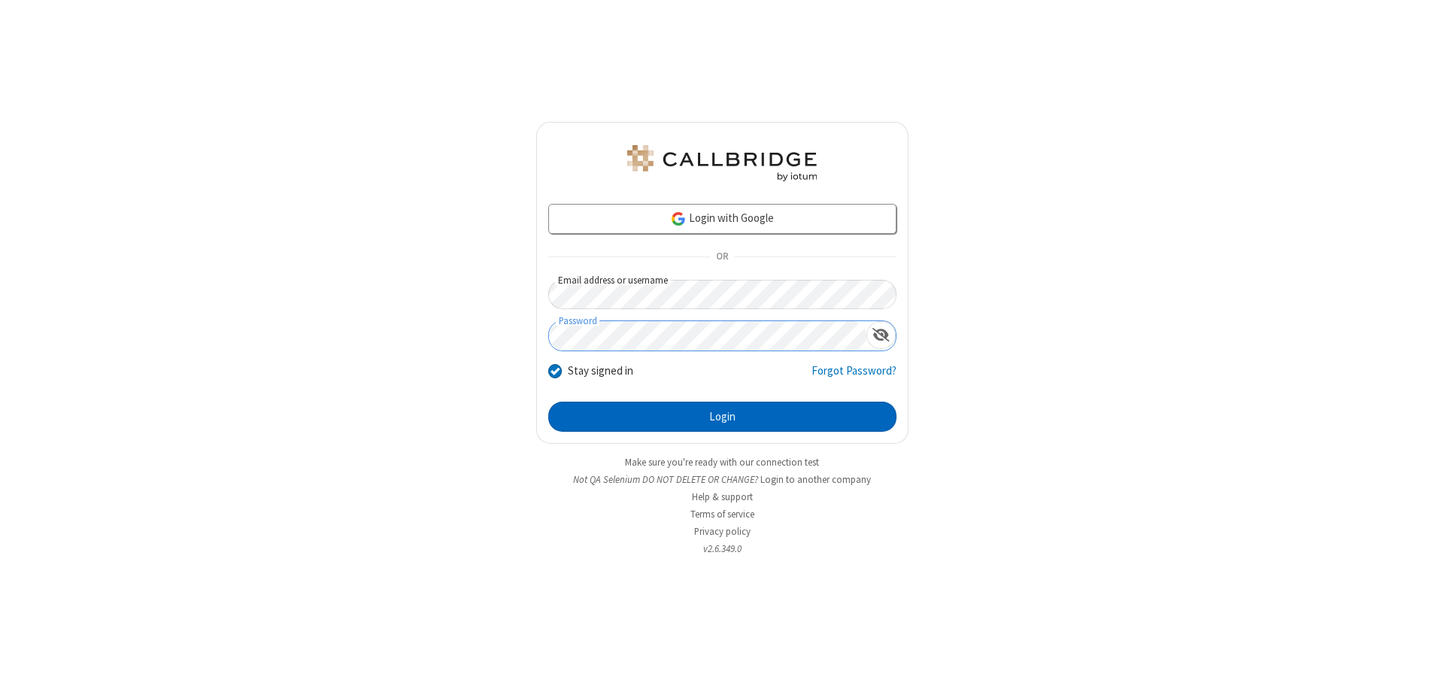
click at [722, 417] on button "Login" at bounding box center [722, 417] width 348 height 30
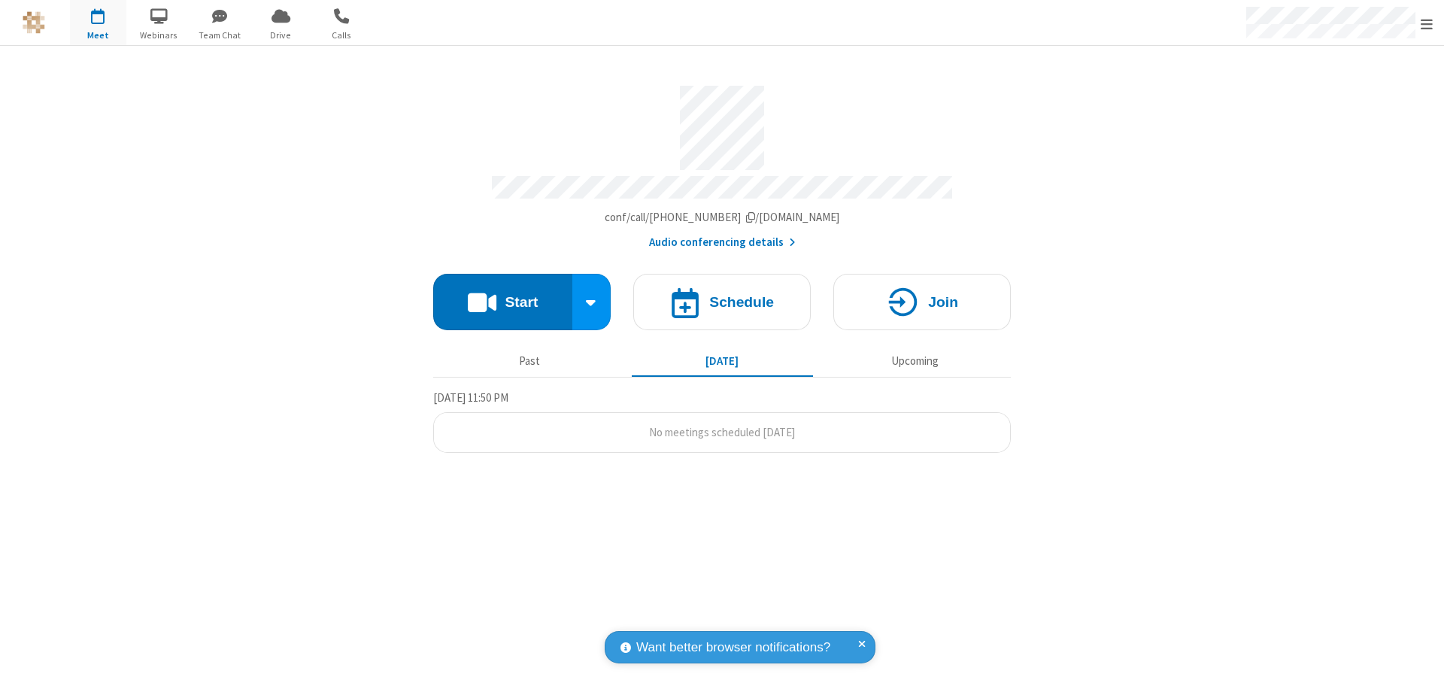
click at [1427, 23] on span "Open menu" at bounding box center [1427, 24] width 12 height 15
click at [1339, 100] on div "Settings" at bounding box center [1340, 100] width 210 height 41
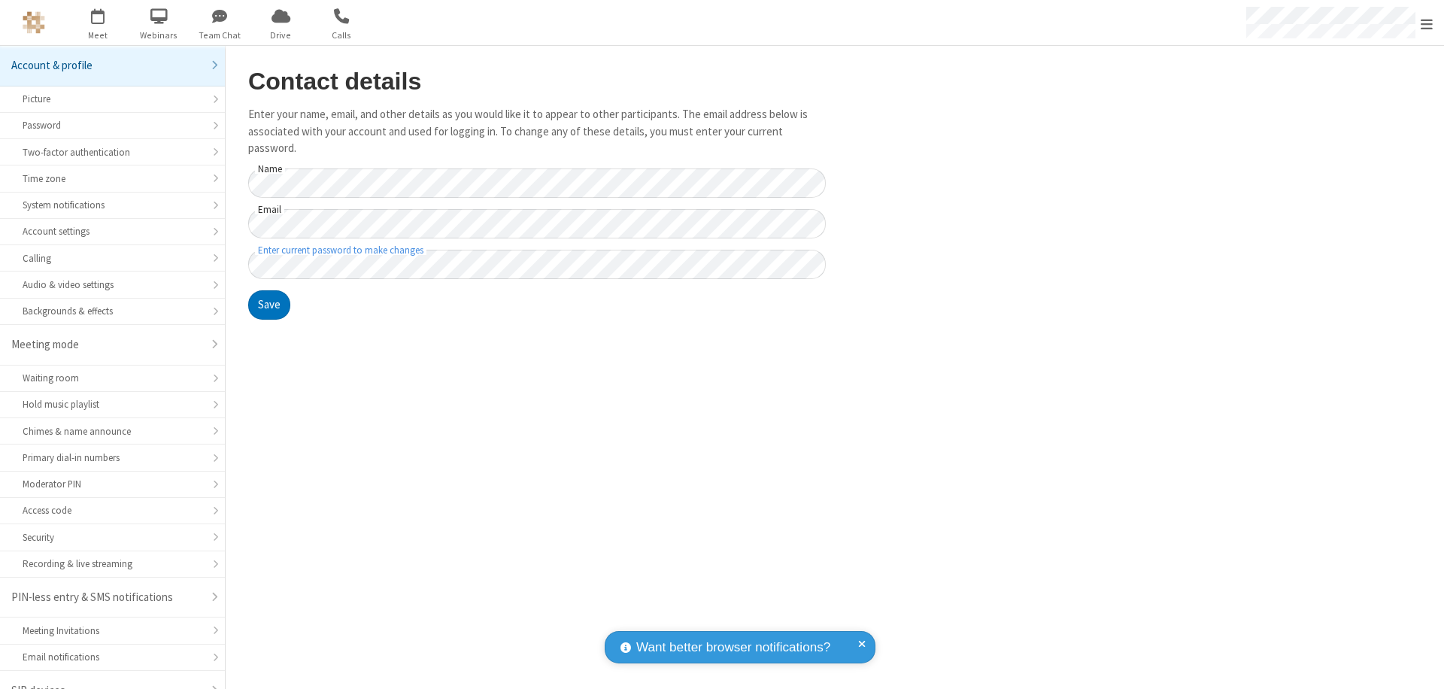
scroll to position [21, 0]
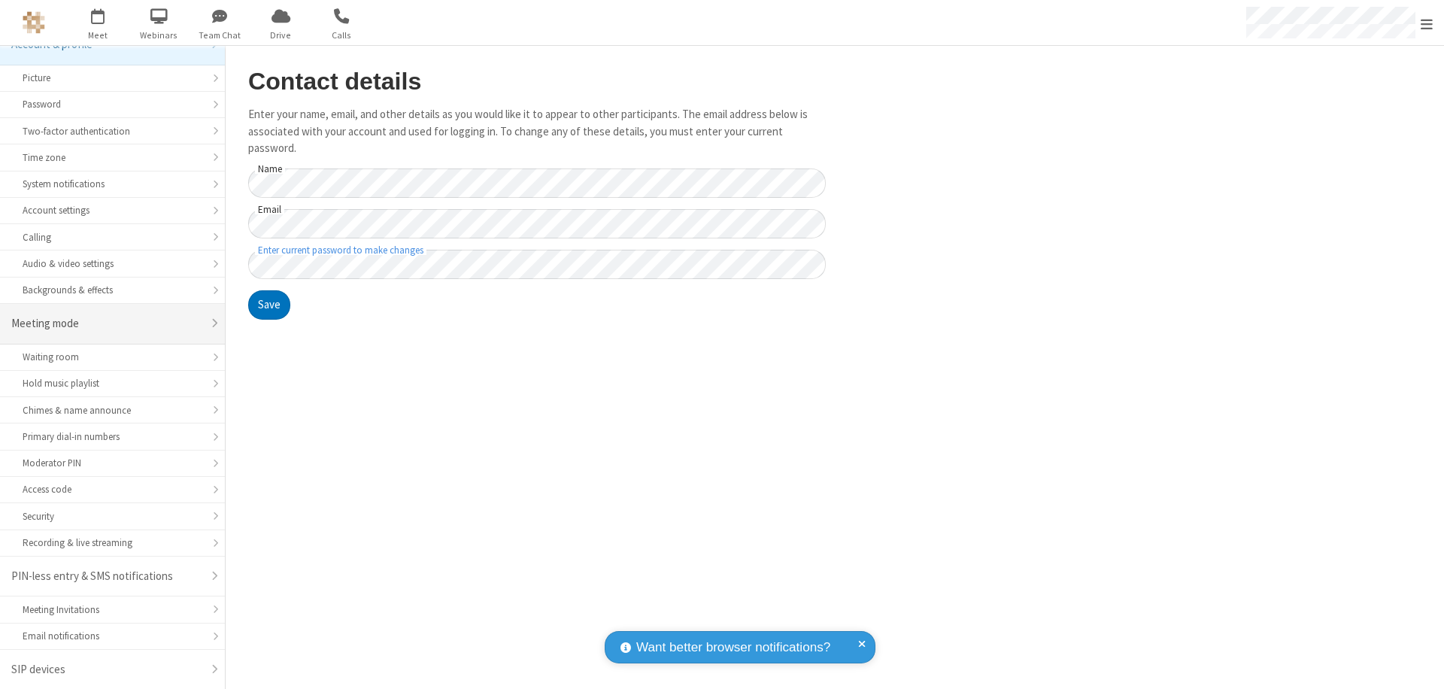
click at [107, 323] on div "Meeting mode" at bounding box center [106, 323] width 191 height 17
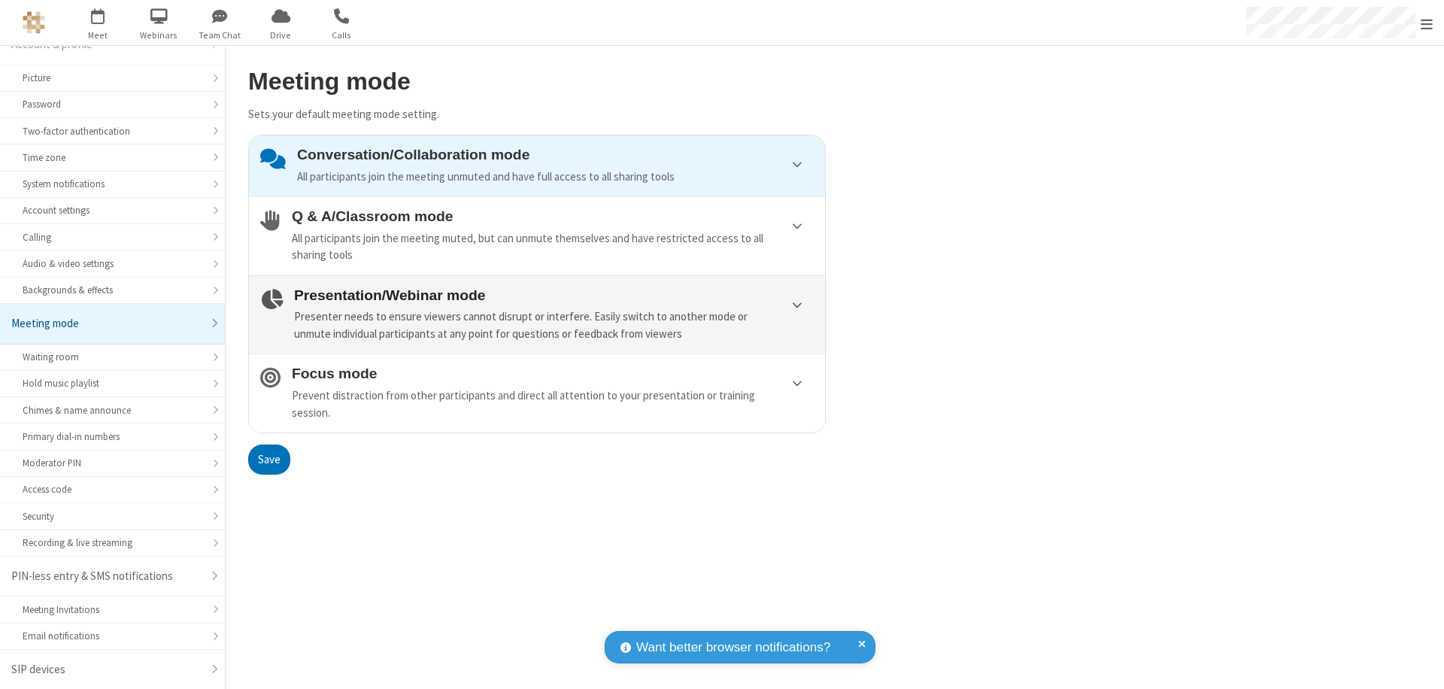
click at [537, 314] on div "Presenter needs to ensure viewers cannot disrupt or interfere. Easily switch to…" at bounding box center [554, 325] width 520 height 34
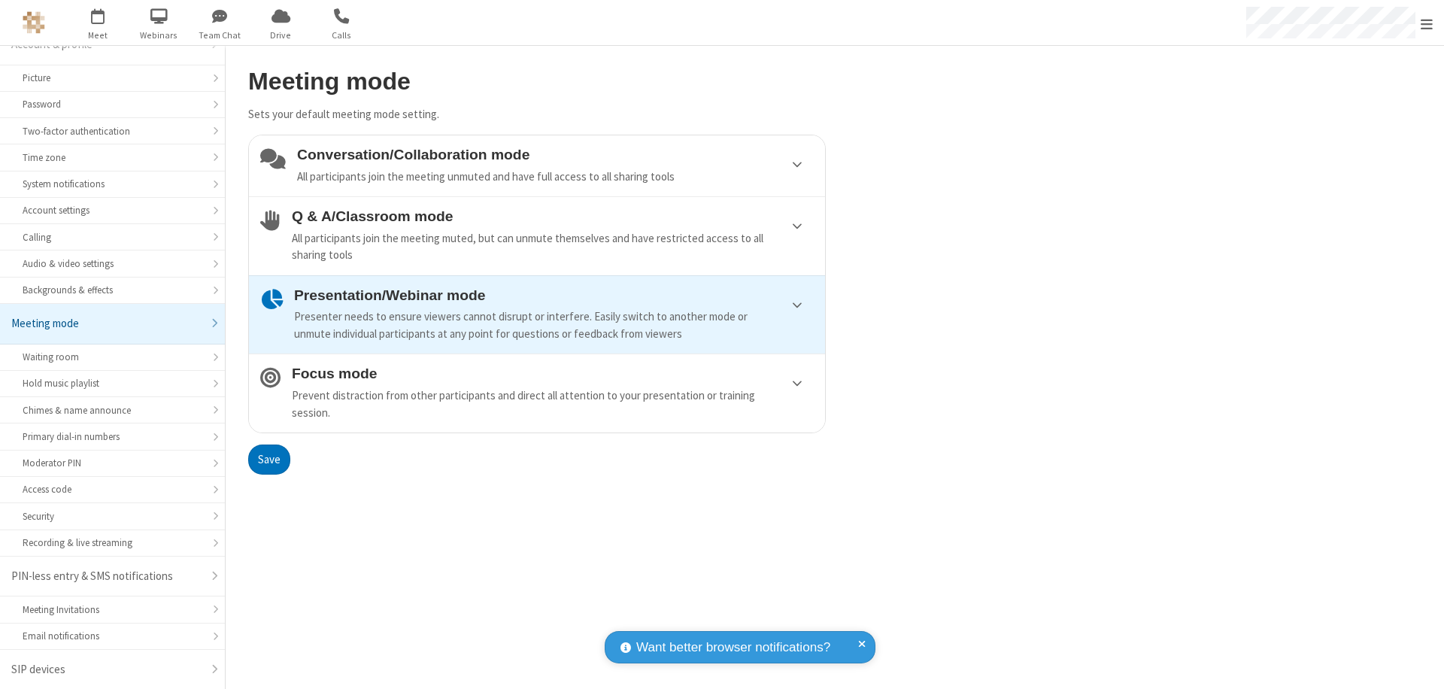
click at [269, 459] on button "Save" at bounding box center [269, 460] width 42 height 30
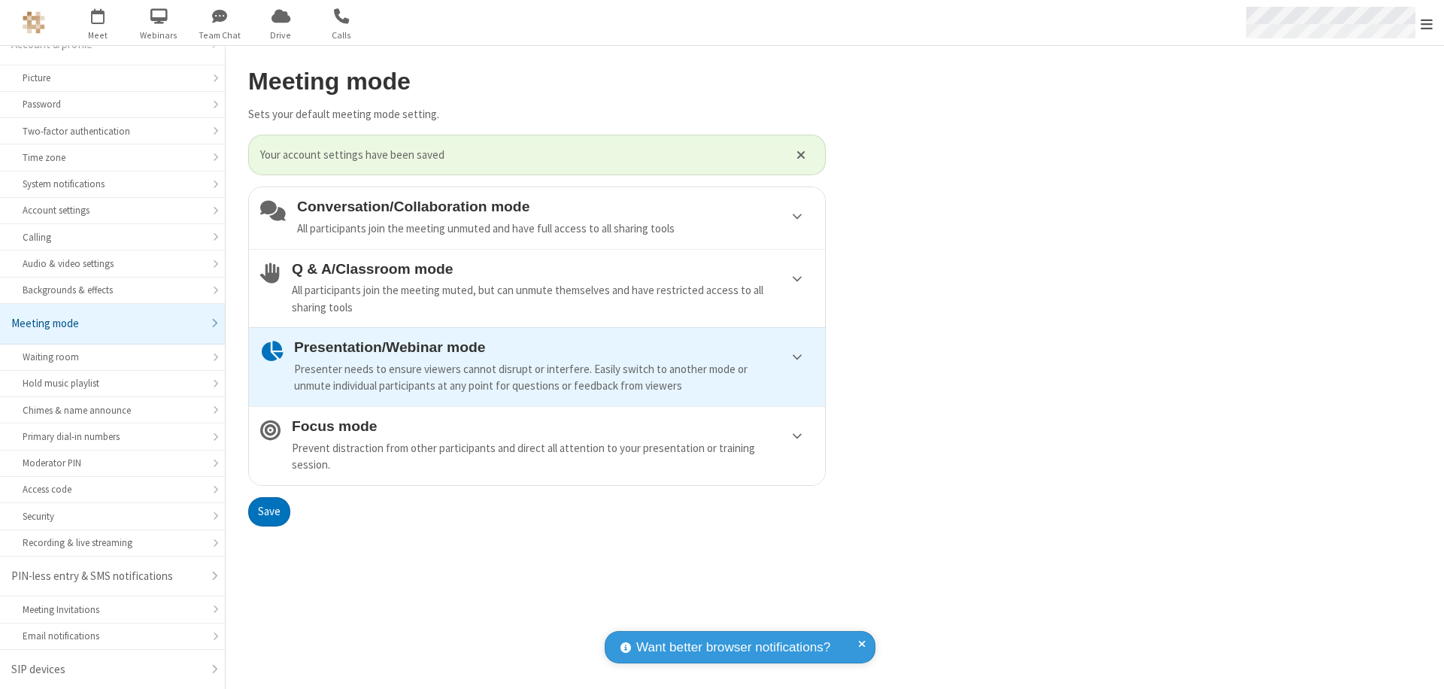
click at [1427, 23] on span "Open menu" at bounding box center [1427, 24] width 12 height 15
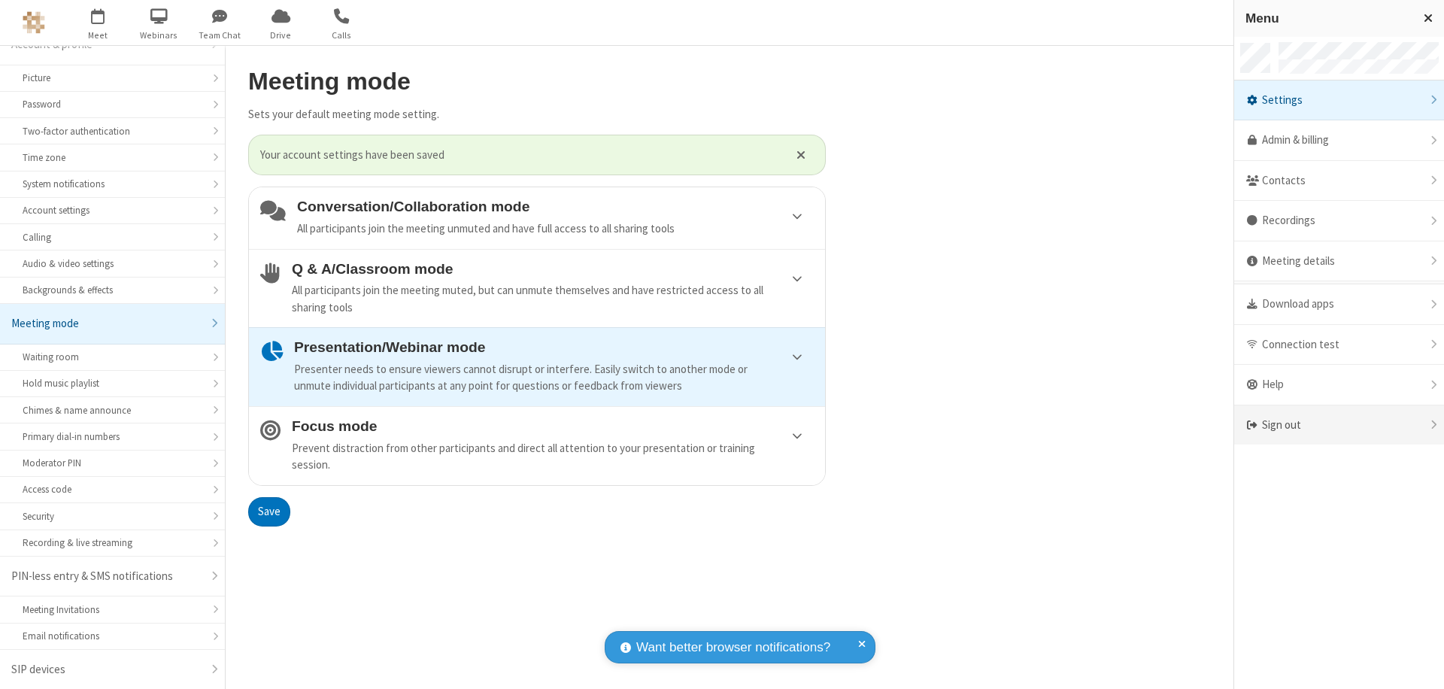
click at [1339, 425] on div "Sign out" at bounding box center [1340, 425] width 210 height 40
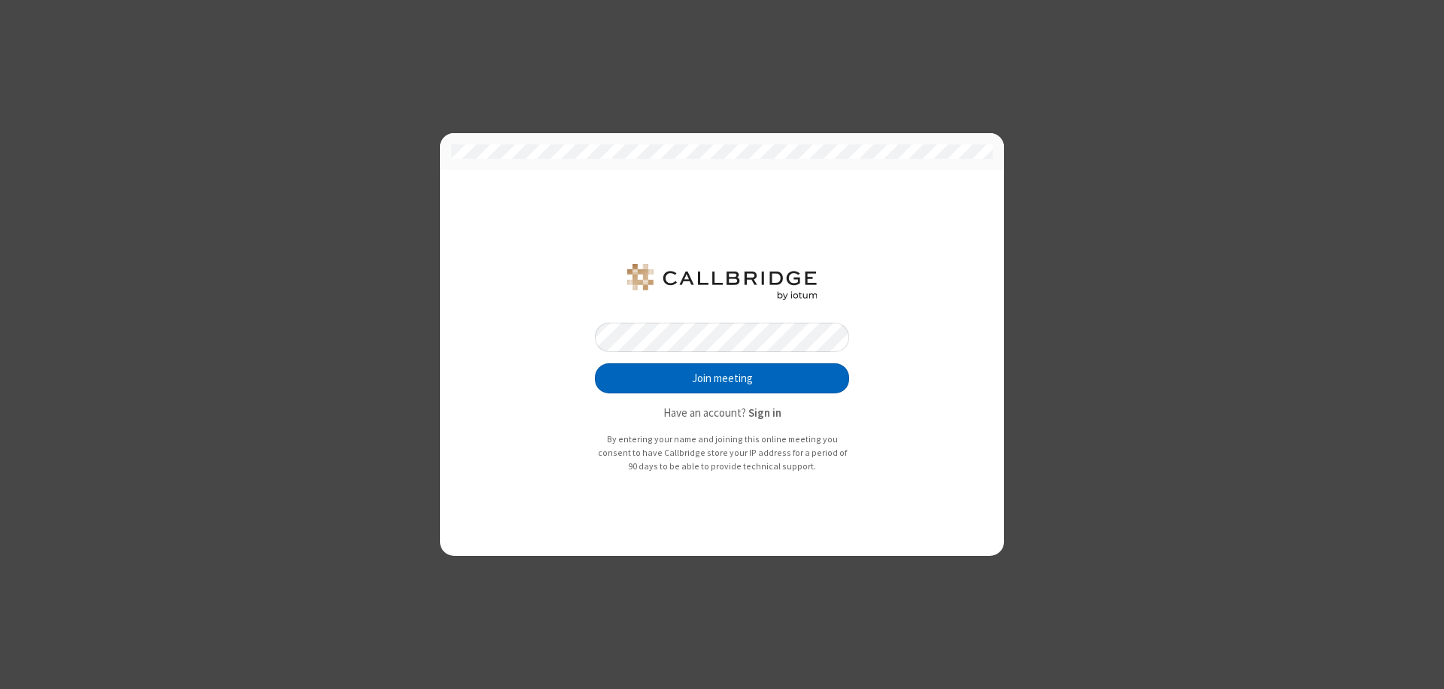
click at [722, 378] on button "Join meeting" at bounding box center [722, 378] width 254 height 30
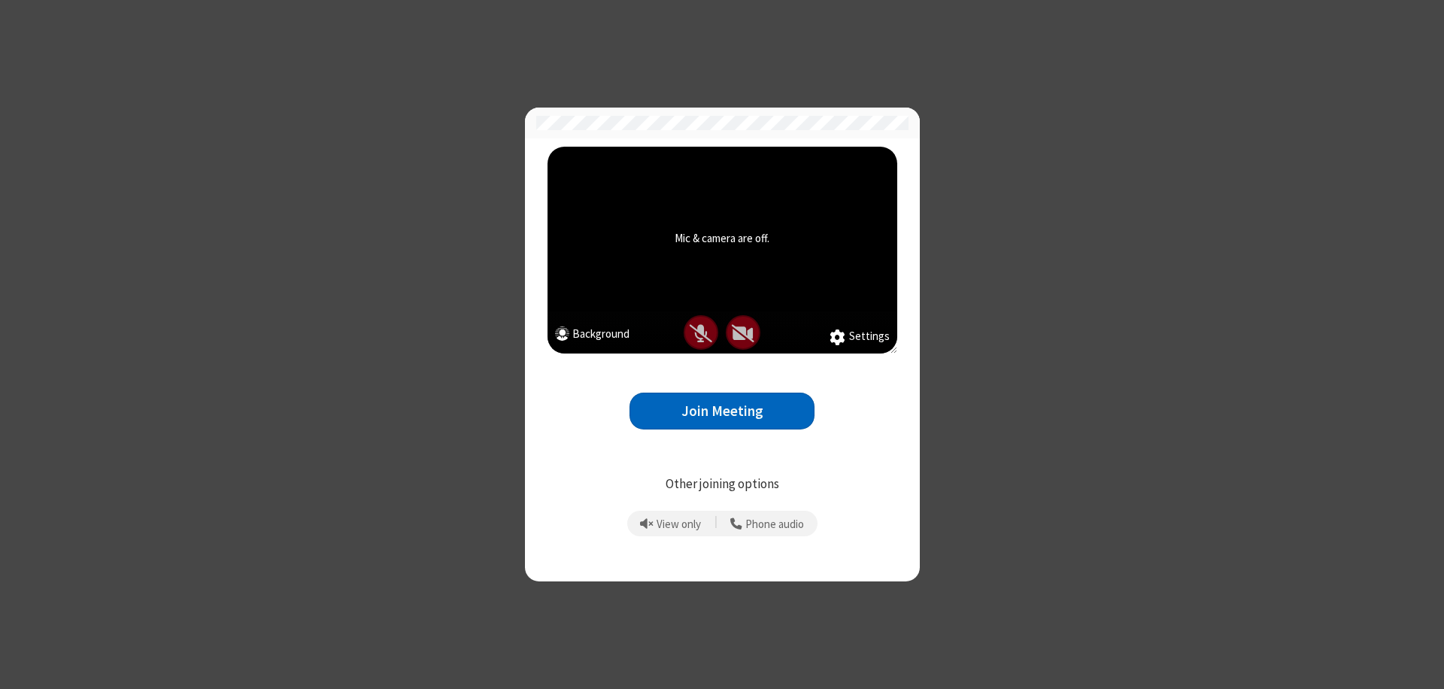
click at [722, 411] on button "Join Meeting" at bounding box center [722, 411] width 185 height 37
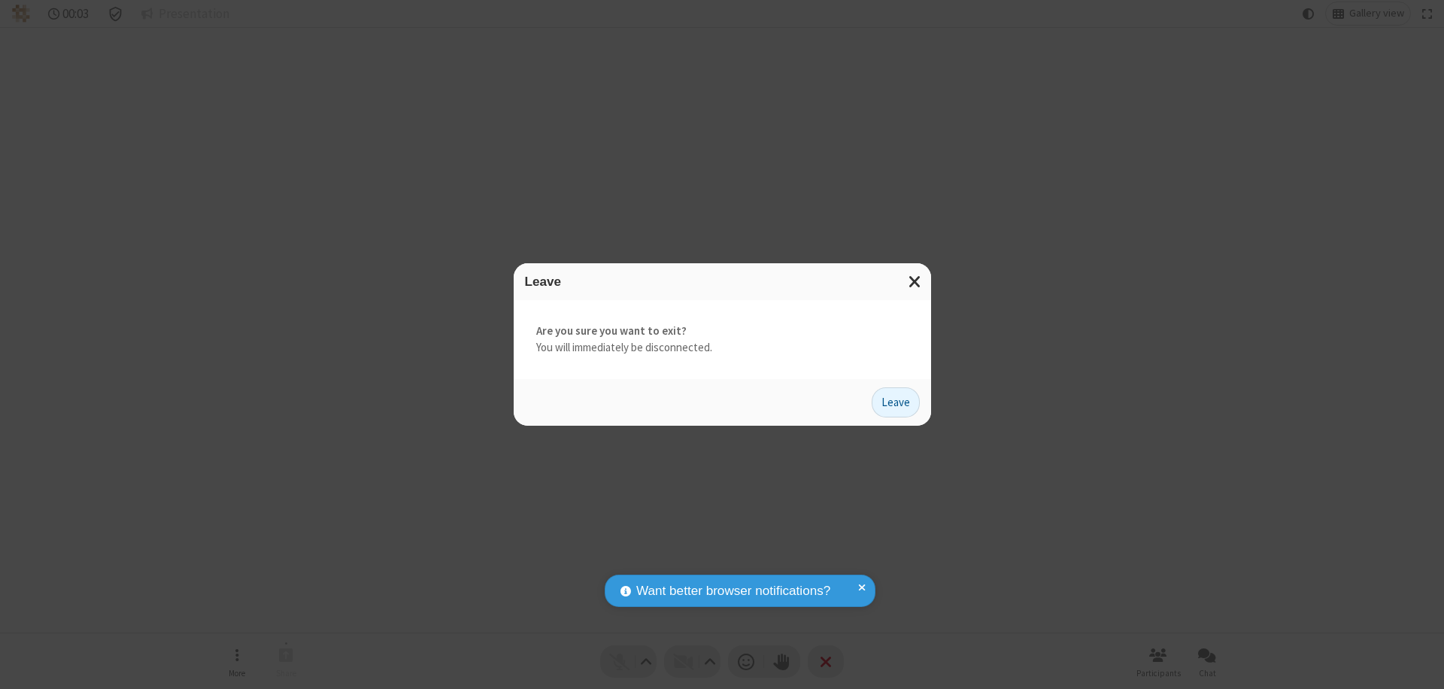
click at [896, 402] on button "Leave" at bounding box center [896, 402] width 48 height 30
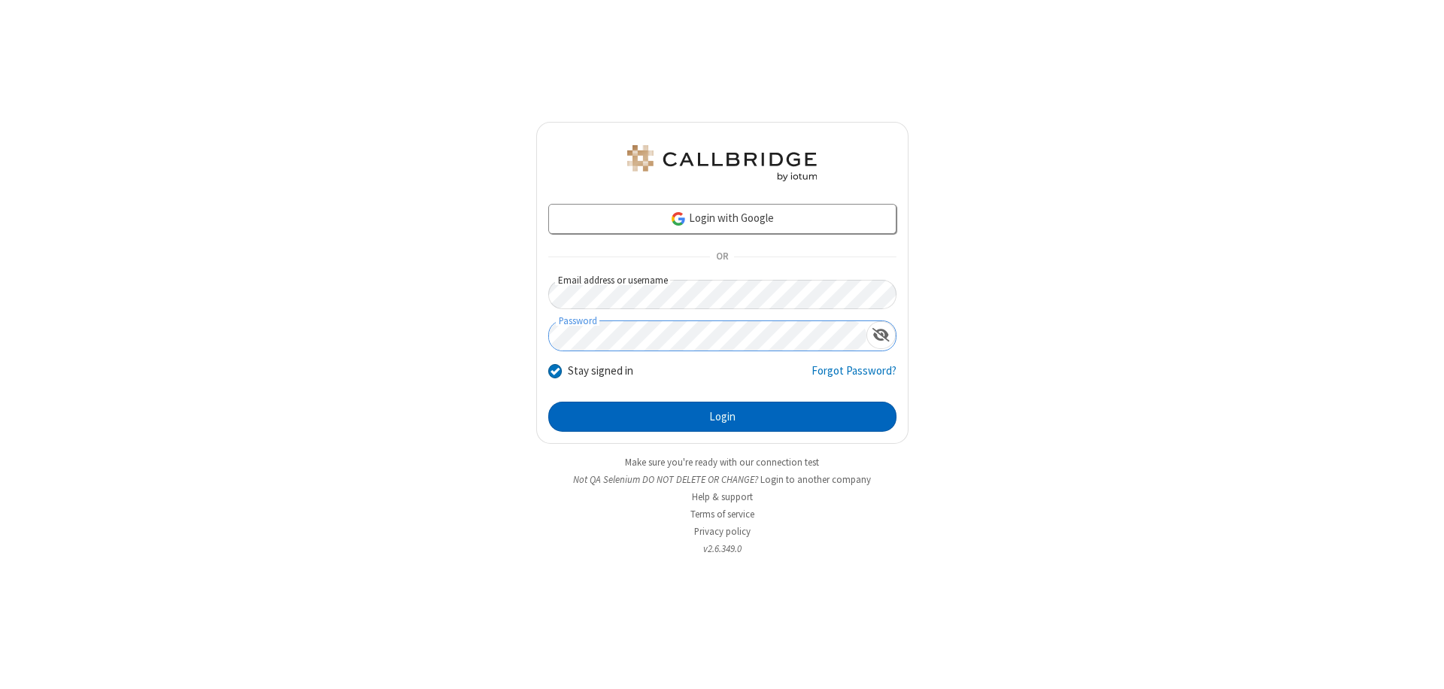
click at [722, 417] on button "Login" at bounding box center [722, 417] width 348 height 30
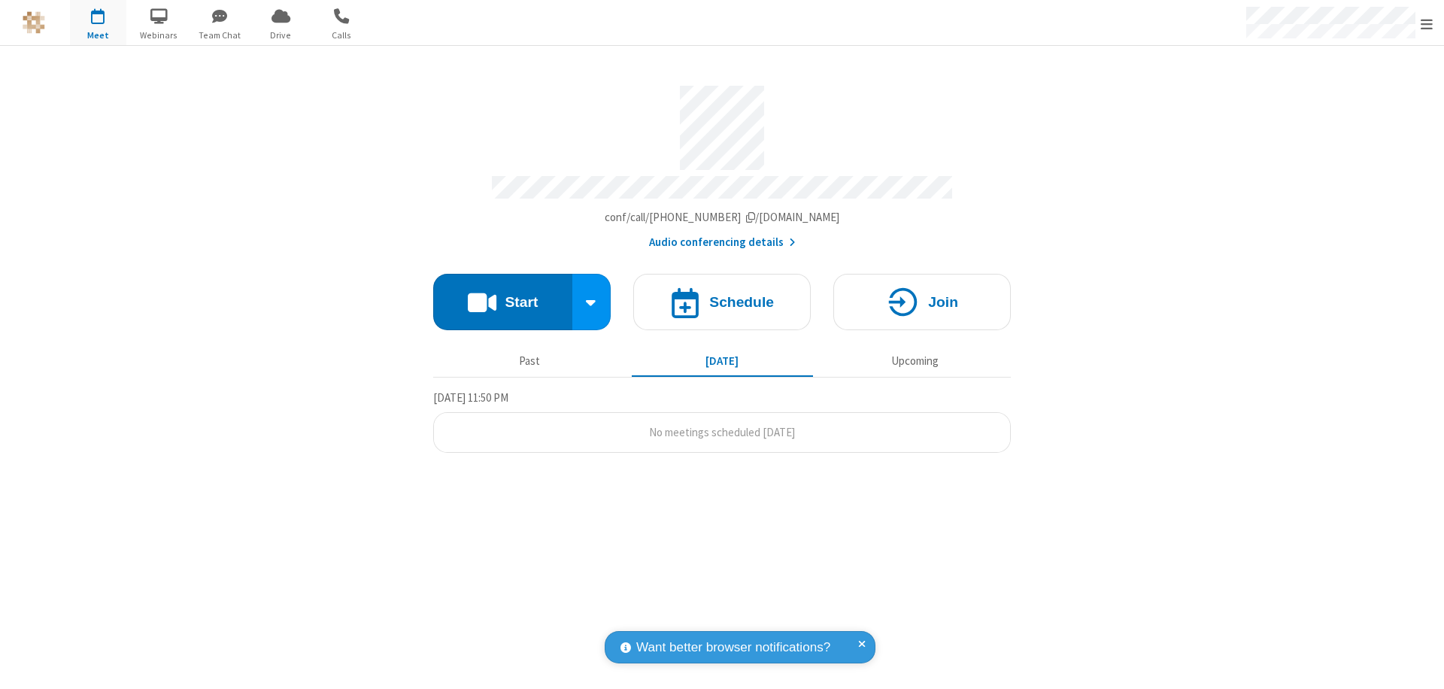
click at [1427, 23] on span "Open menu" at bounding box center [1427, 24] width 12 height 15
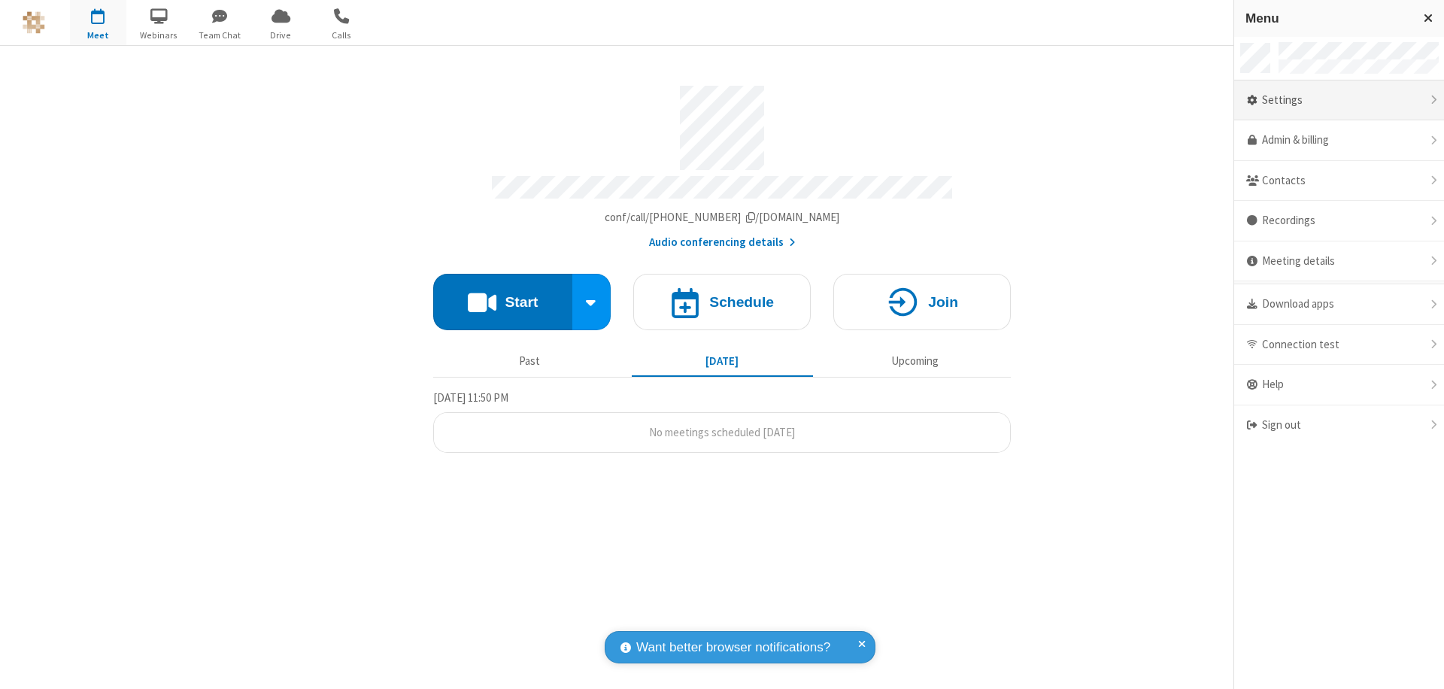
click at [1339, 100] on div "Settings" at bounding box center [1340, 100] width 210 height 41
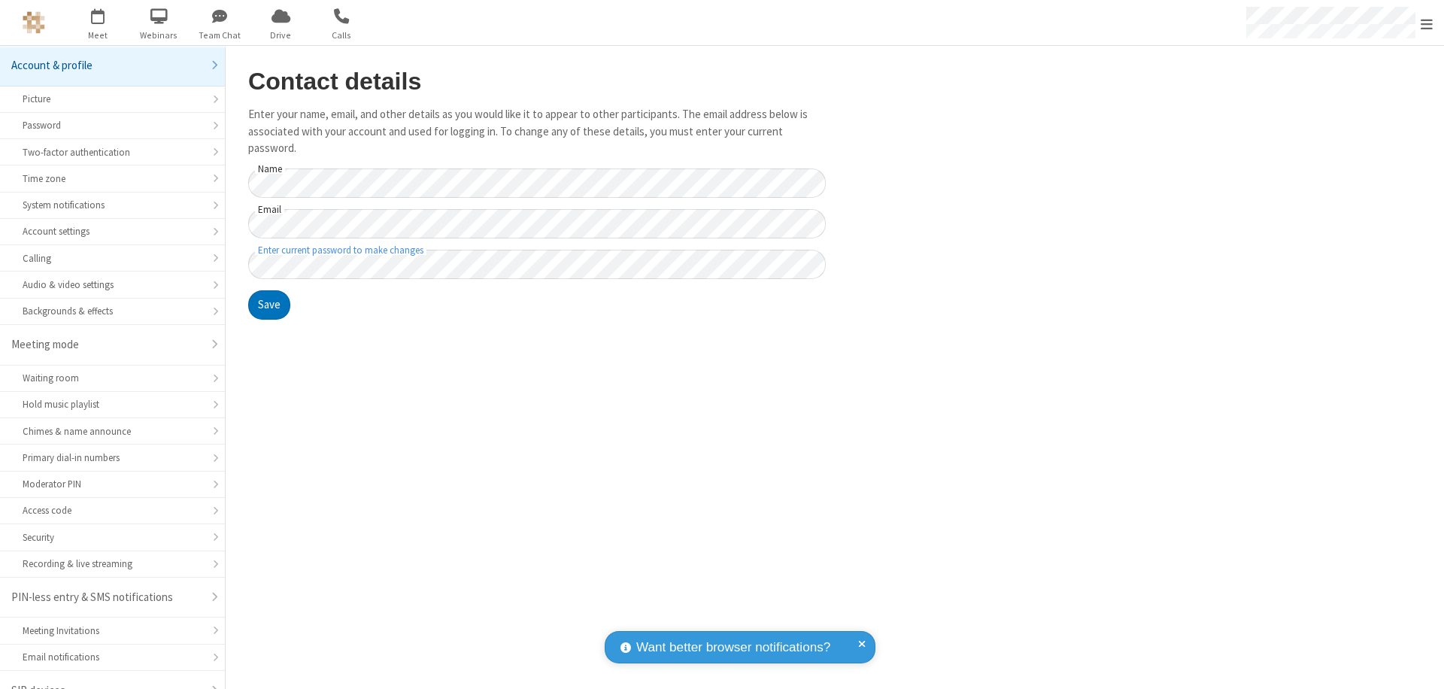
scroll to position [21, 0]
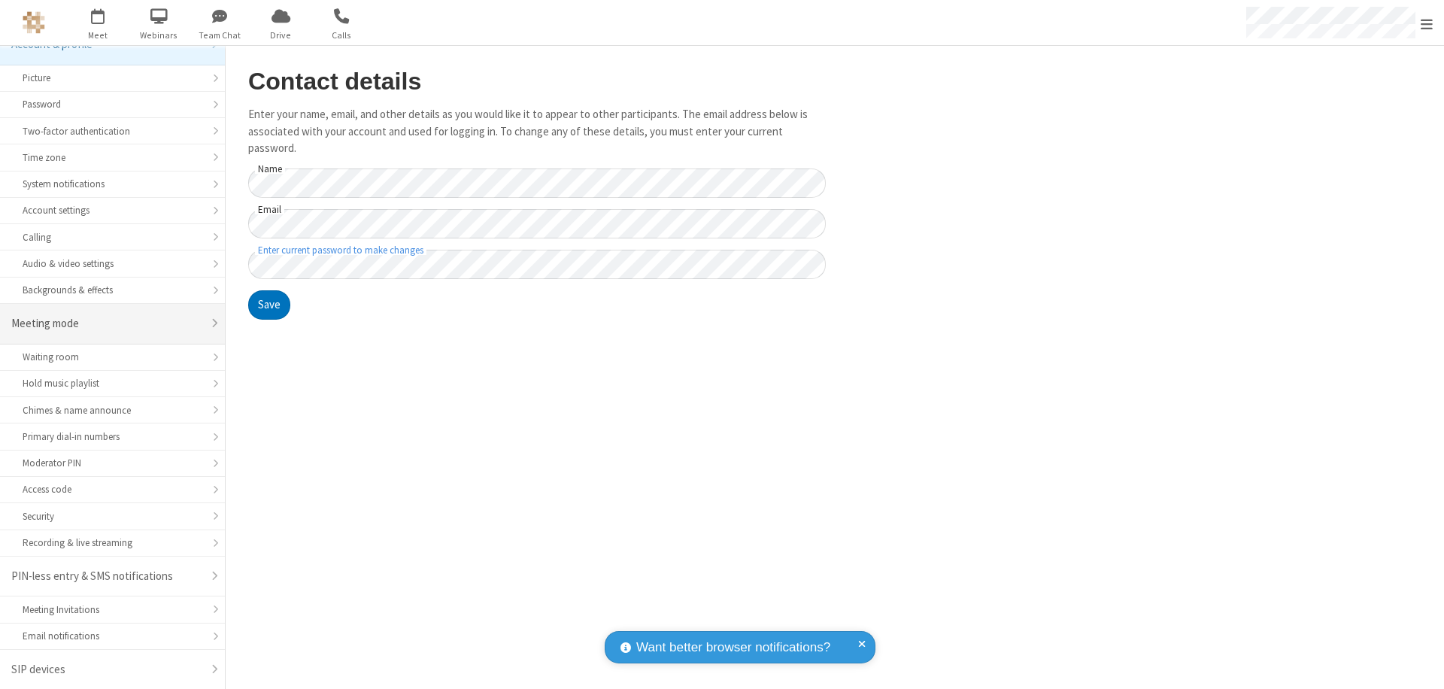
click at [107, 323] on div "Meeting mode" at bounding box center [106, 323] width 191 height 17
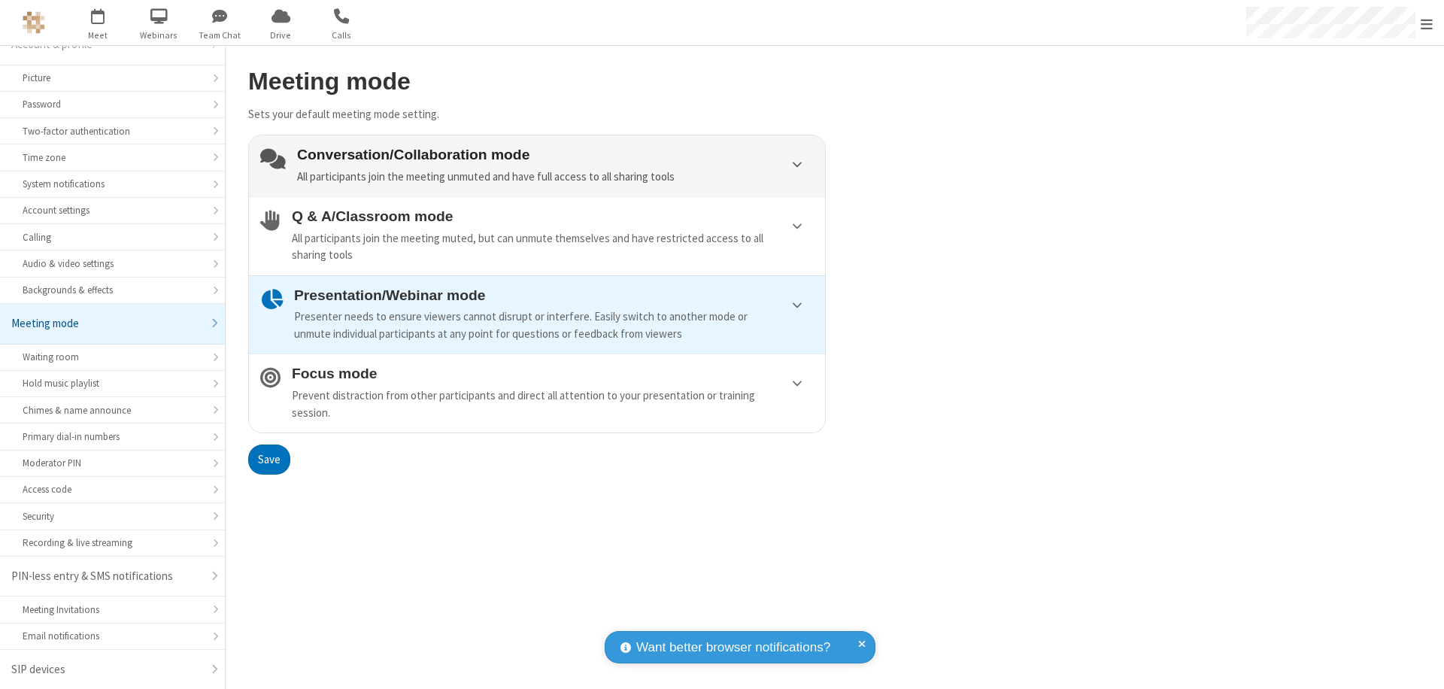
click at [537, 166] on div "Conversation/Collaboration mode All participants join the meeting unmuted and h…" at bounding box center [555, 166] width 517 height 38
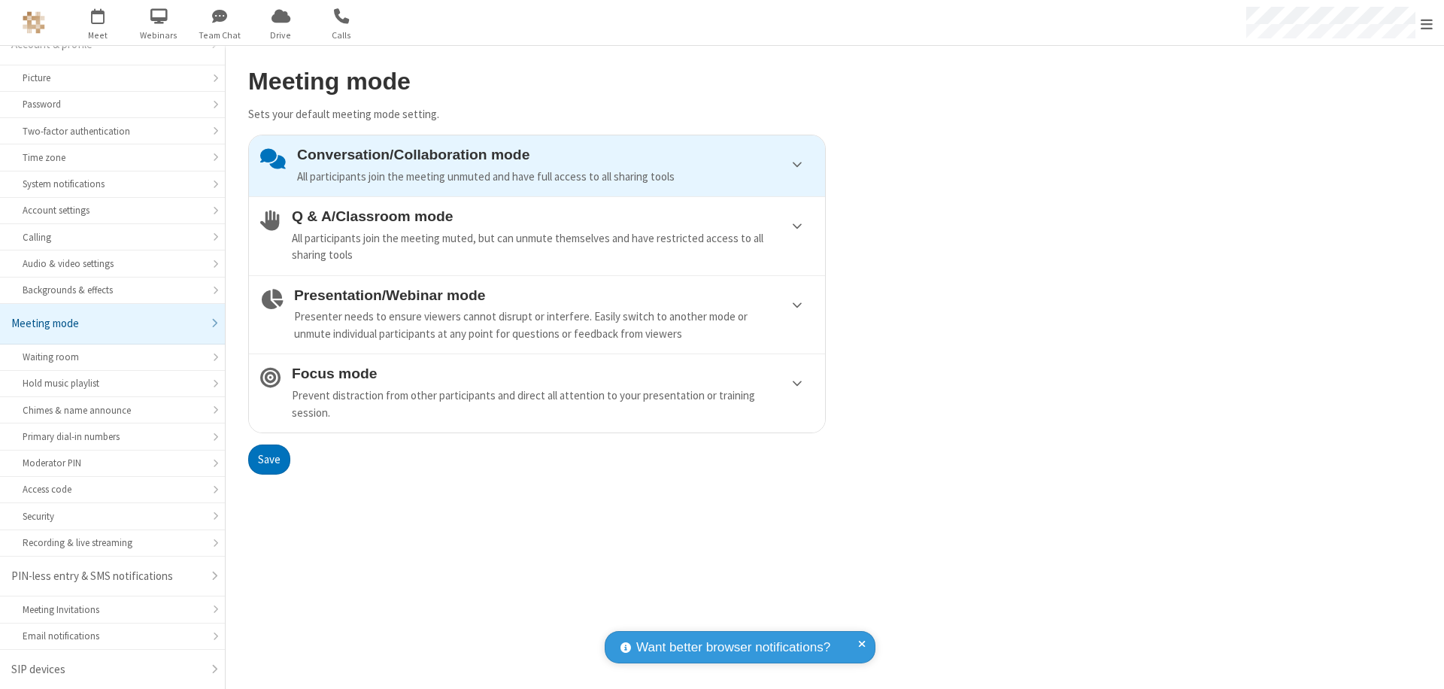
click at [269, 459] on button "Save" at bounding box center [269, 460] width 42 height 30
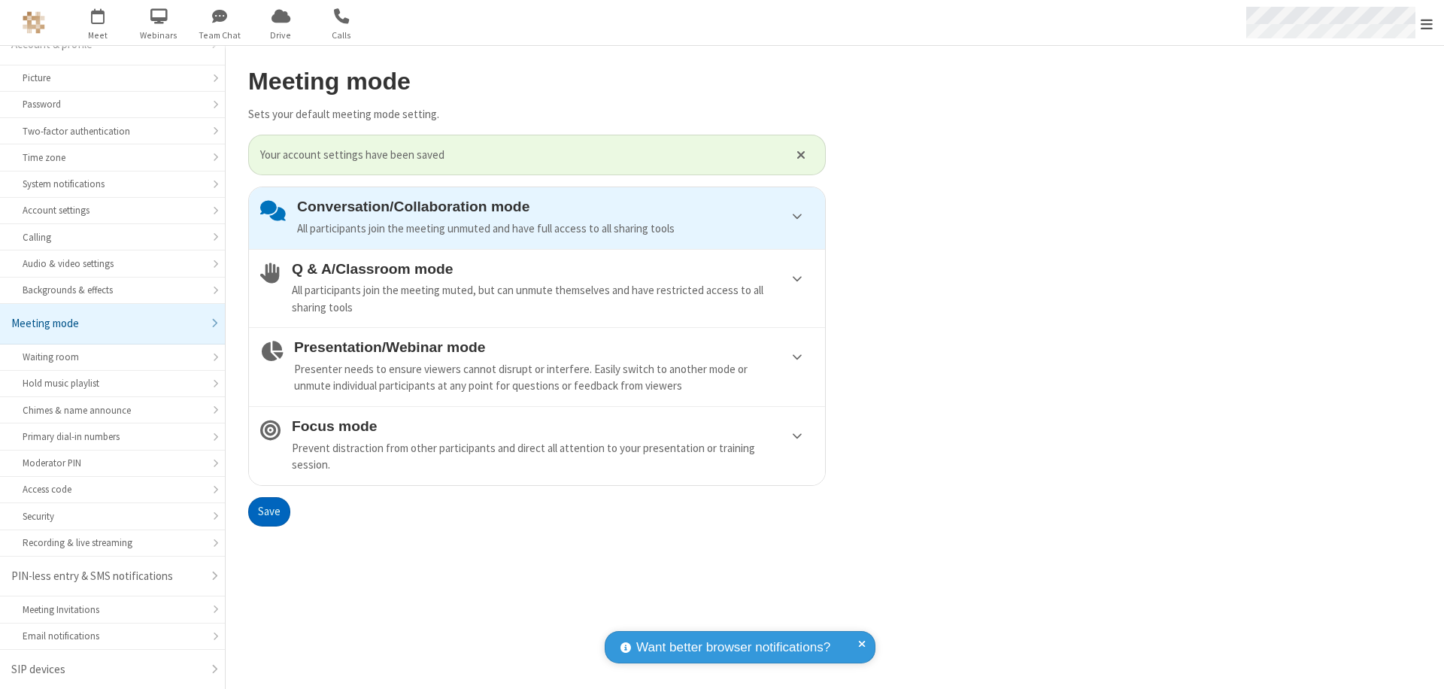
click at [1427, 23] on span "Open menu" at bounding box center [1427, 24] width 12 height 15
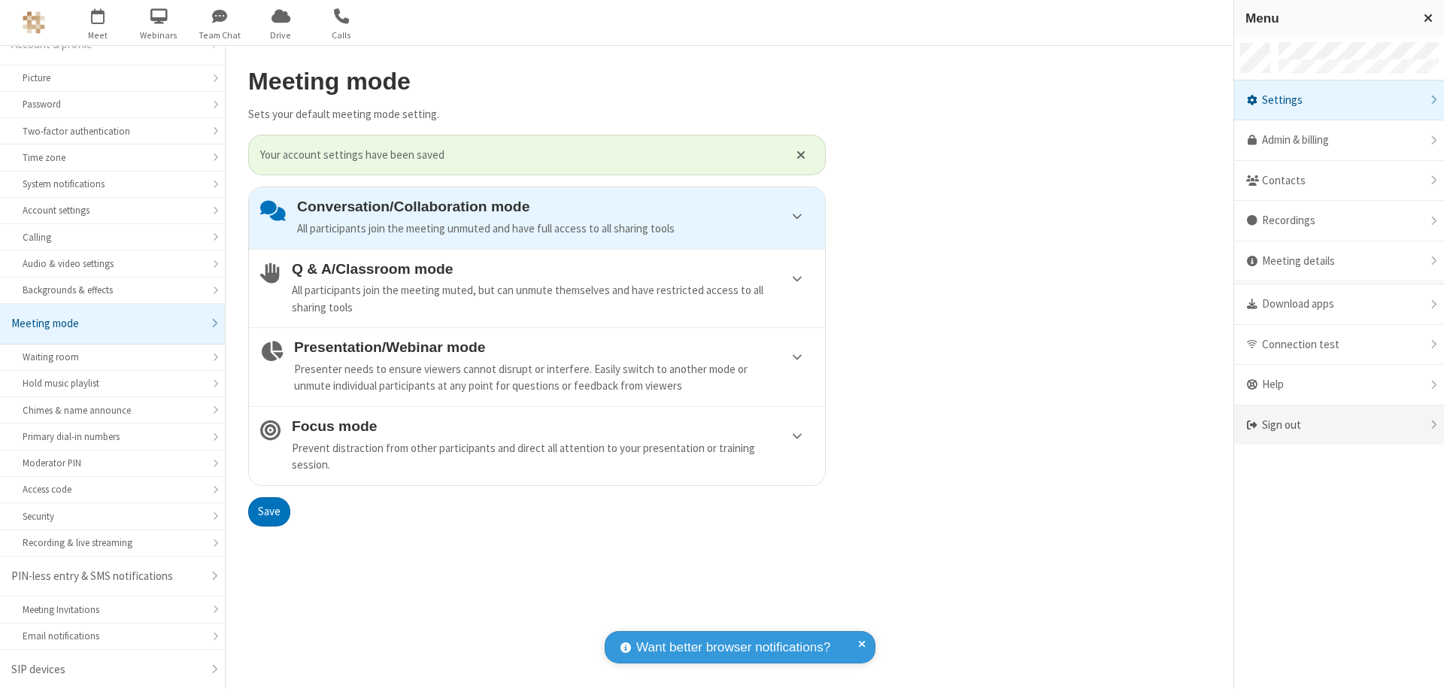
click at [1339, 425] on div "Sign out" at bounding box center [1340, 425] width 210 height 40
